Goal: Understand process/instructions: Learn how to perform a task or action

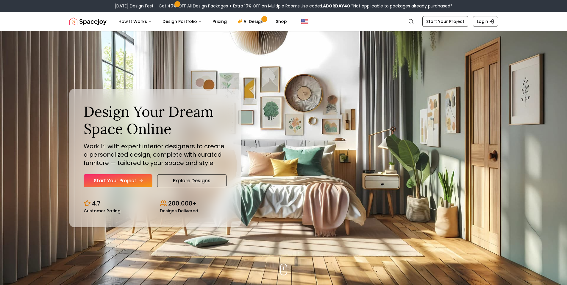
click at [139, 181] on icon "Hero section" at bounding box center [141, 180] width 5 height 5
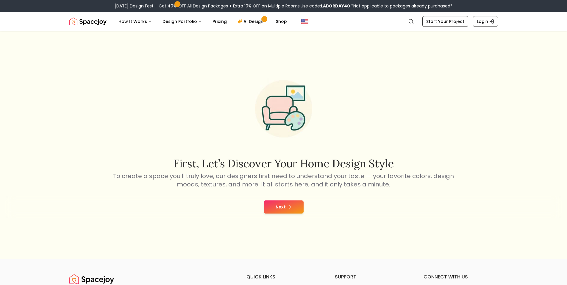
click at [270, 209] on button "Next" at bounding box center [284, 206] width 40 height 13
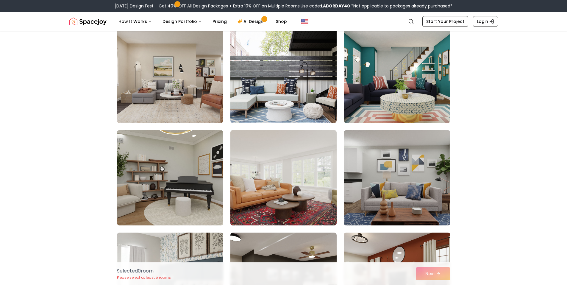
scroll to position [60, 0]
